Goal: Information Seeking & Learning: Learn about a topic

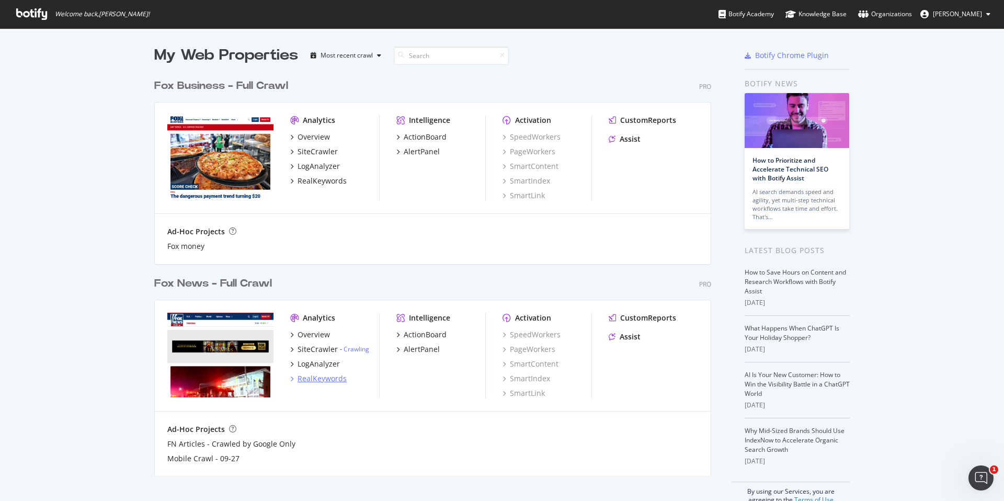
click at [322, 381] on div "RealKeywords" at bounding box center [322, 379] width 49 height 10
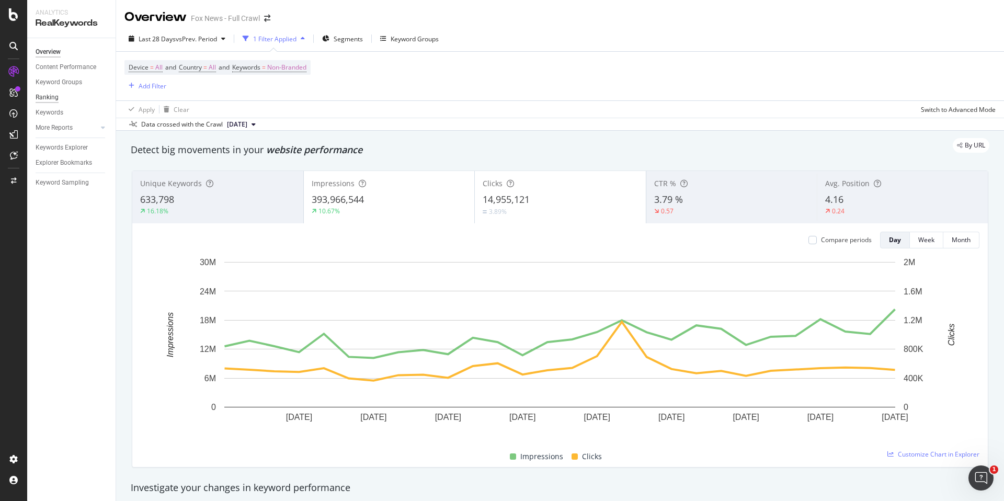
click at [52, 99] on div "Ranking" at bounding box center [47, 97] width 23 height 11
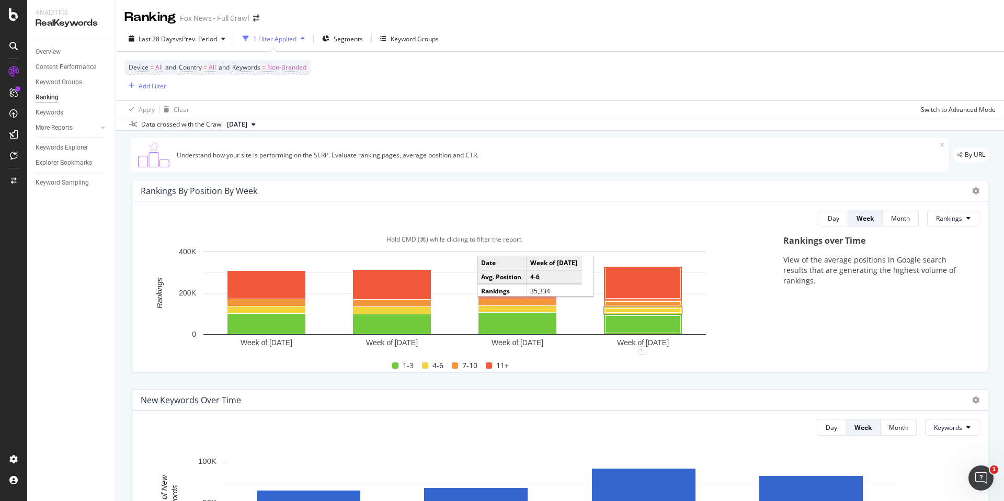
click at [619, 311] on rect "A chart." at bounding box center [643, 311] width 75 height 4
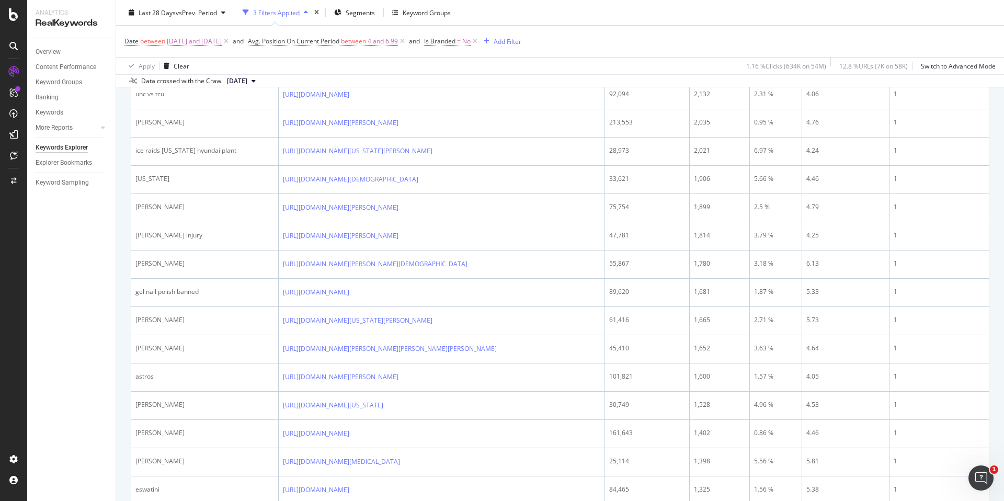
scroll to position [521, 0]
